Goal: Information Seeking & Learning: Learn about a topic

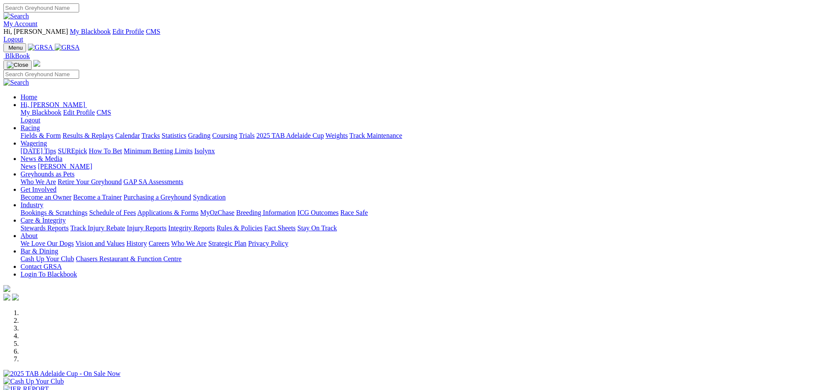
click at [36, 163] on link "News" at bounding box center [28, 166] width 15 height 7
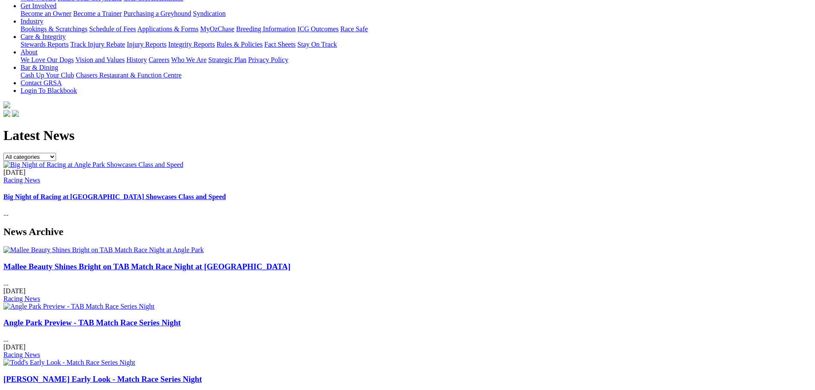
scroll to position [214, 0]
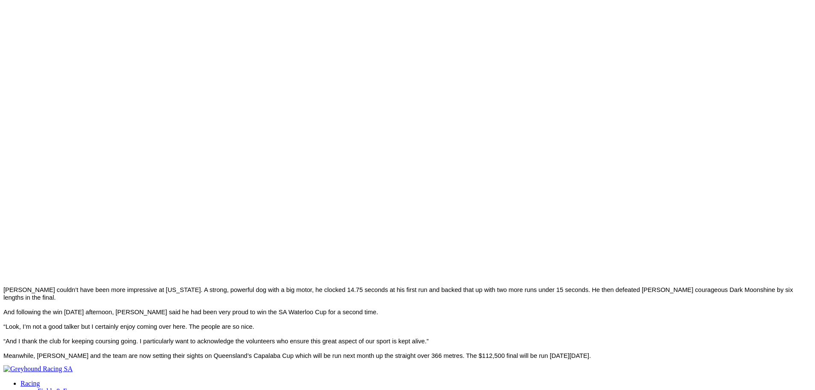
scroll to position [685, 0]
